Goal: Book appointment/travel/reservation

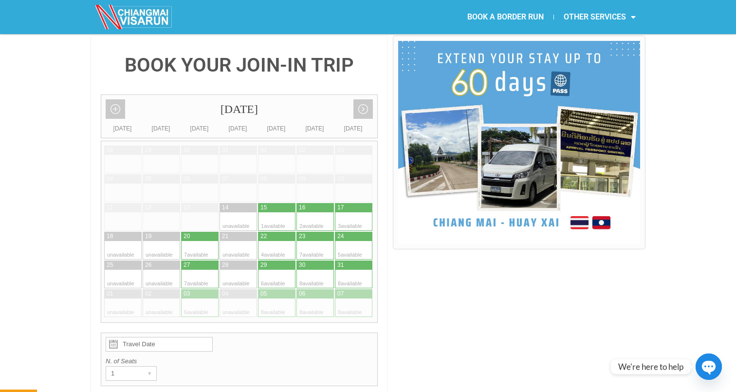
scroll to position [230, 0]
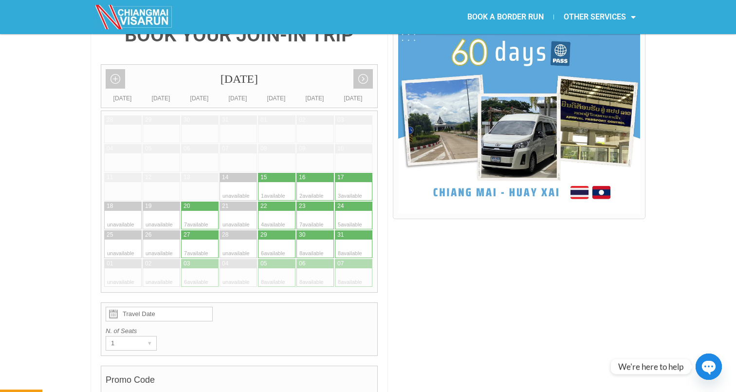
click at [270, 201] on div at bounding box center [267, 205] width 19 height 9
type input "22 August 2025"
radio input "true"
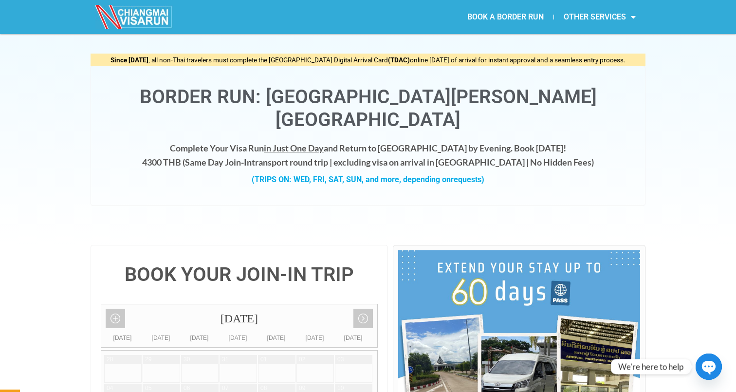
scroll to position [0, 0]
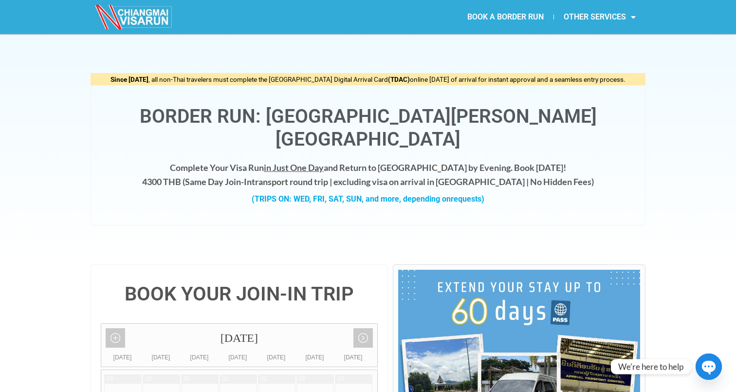
click at [514, 18] on link "BOOK A BORDER RUN" at bounding box center [505, 17] width 96 height 22
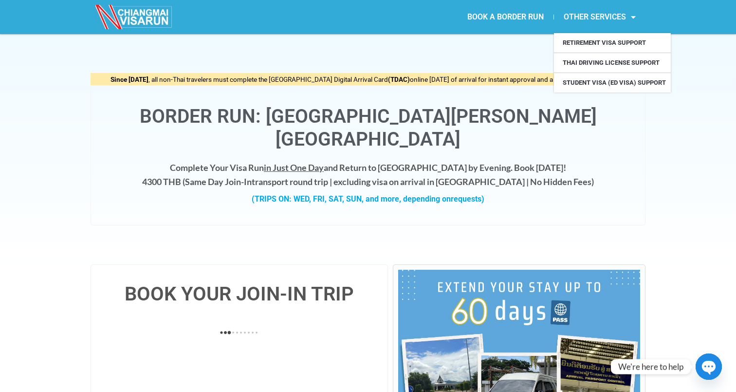
click at [579, 20] on link "OTHER SERVICES" at bounding box center [599, 17] width 91 height 22
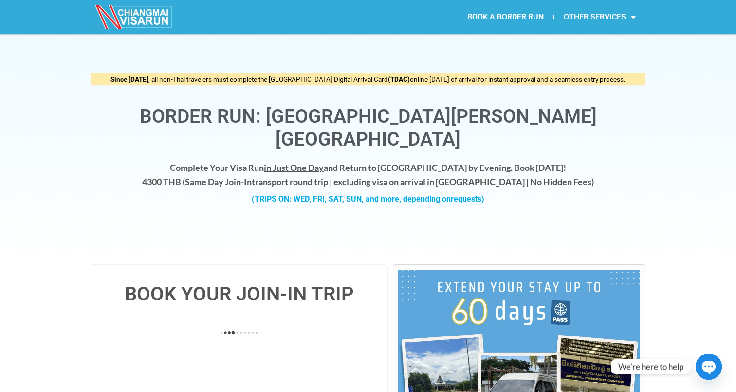
click at [579, 20] on link "OTHER SERVICES" at bounding box center [599, 17] width 91 height 22
